Goal: Navigation & Orientation: Understand site structure

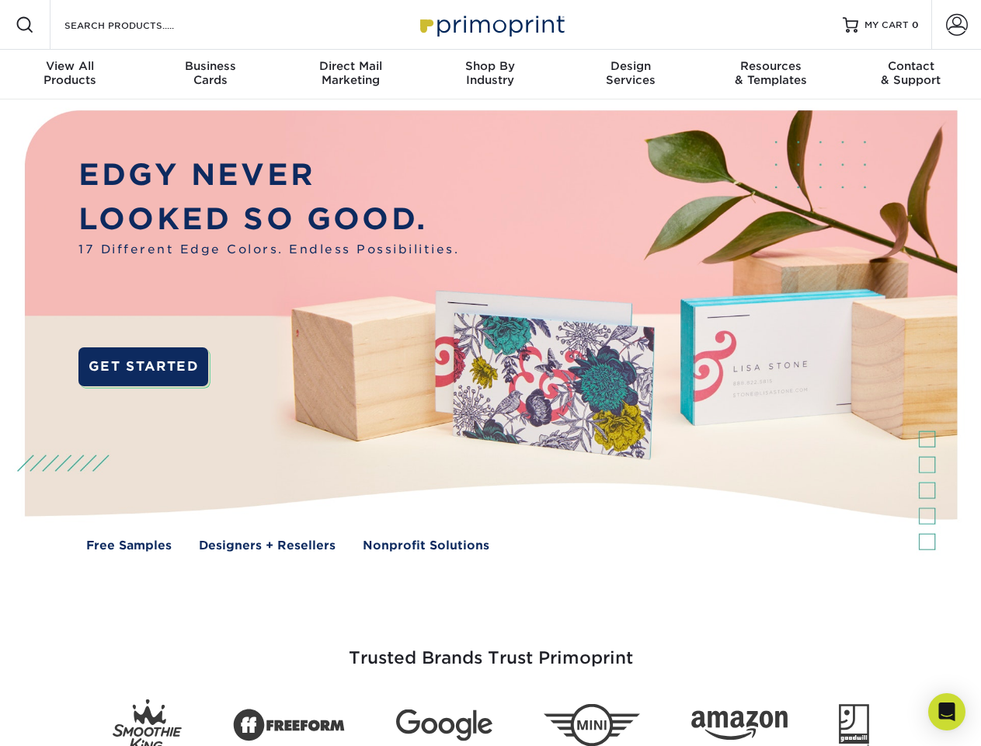
click at [490, 373] on img at bounding box center [490, 342] width 971 height 486
click at [25, 25] on span at bounding box center [25, 25] width 19 height 19
click at [956, 25] on span at bounding box center [957, 25] width 22 height 22
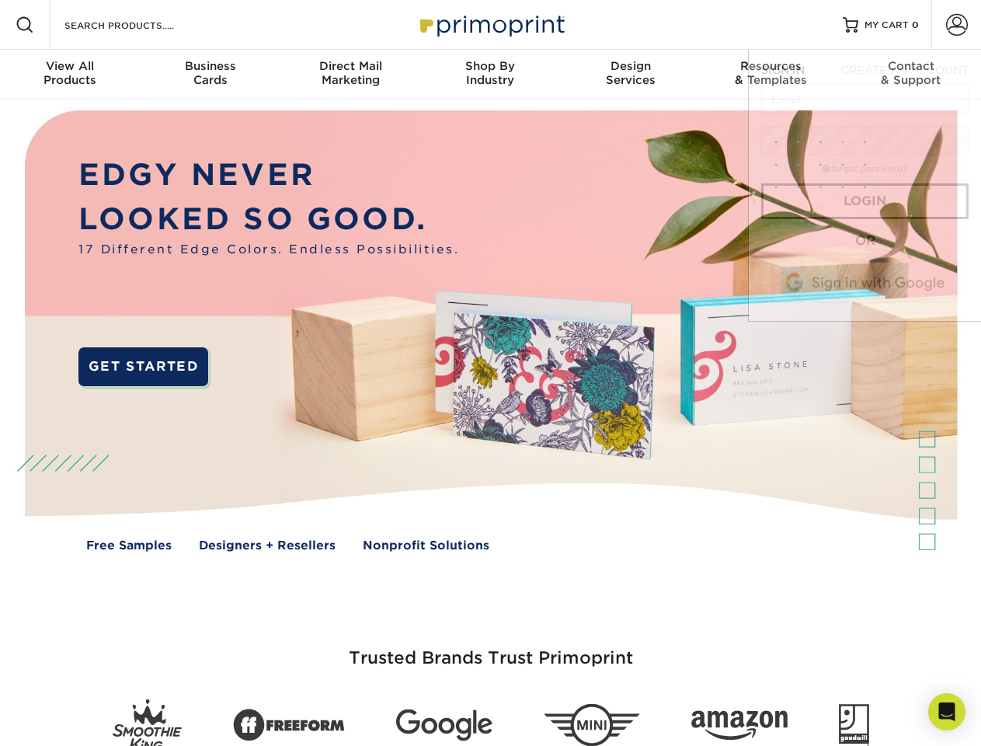
click at [70, 75] on div "View All Products" at bounding box center [70, 73] width 140 height 28
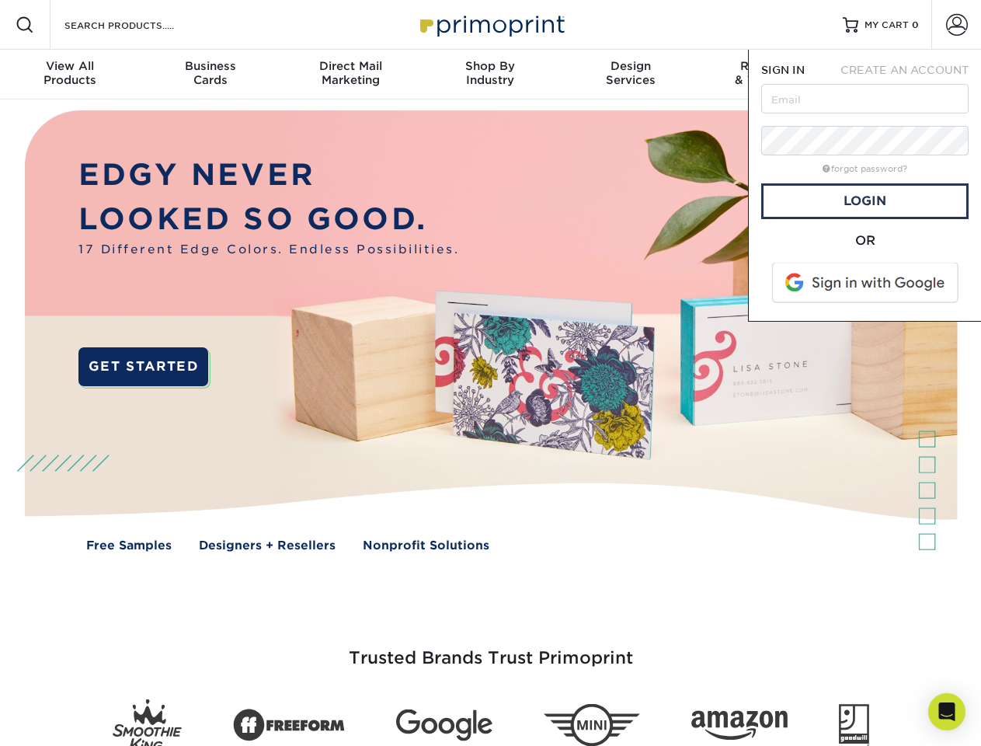
click at [210, 75] on div "Business Cards" at bounding box center [210, 73] width 140 height 28
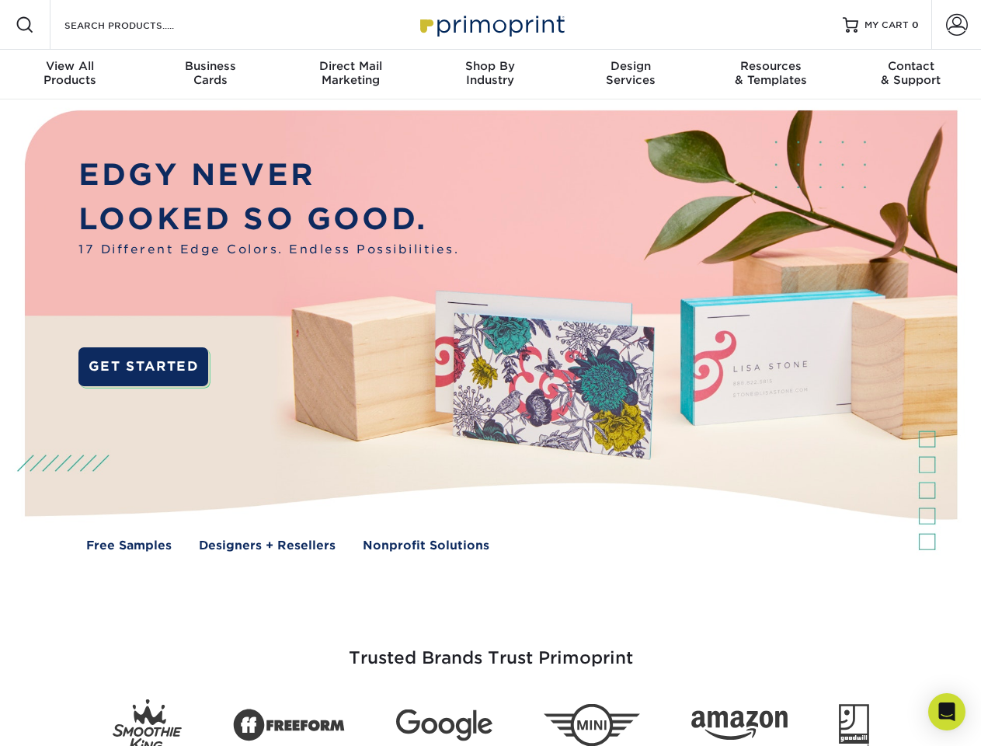
click at [350, 75] on div "Direct Mail Marketing" at bounding box center [350, 73] width 140 height 28
click at [490, 75] on div "Shop By Industry" at bounding box center [490, 73] width 140 height 28
click at [631, 75] on div "Design Services" at bounding box center [631, 73] width 140 height 28
click at [771, 75] on div "Resources & Templates" at bounding box center [771, 73] width 140 height 28
click at [911, 75] on div "Contact & Support" at bounding box center [911, 73] width 140 height 28
